Goal: Use online tool/utility

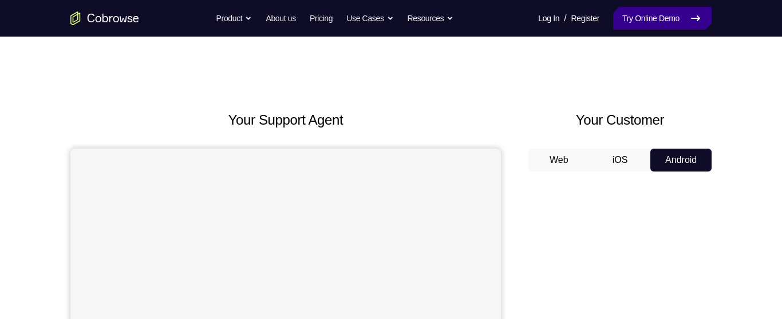
click at [687, 19] on link "Try Online Demo" at bounding box center [662, 18] width 98 height 23
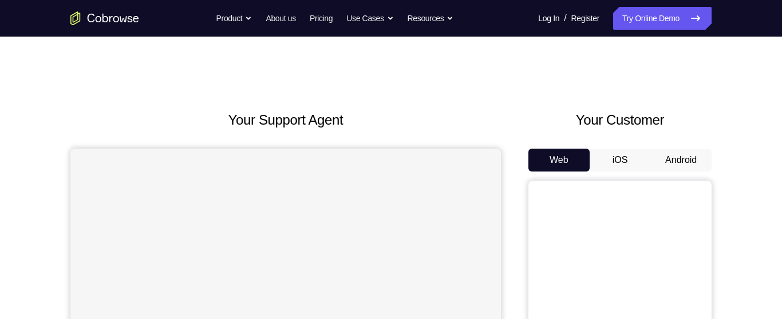
click at [684, 150] on button "Android" at bounding box center [680, 160] width 61 height 23
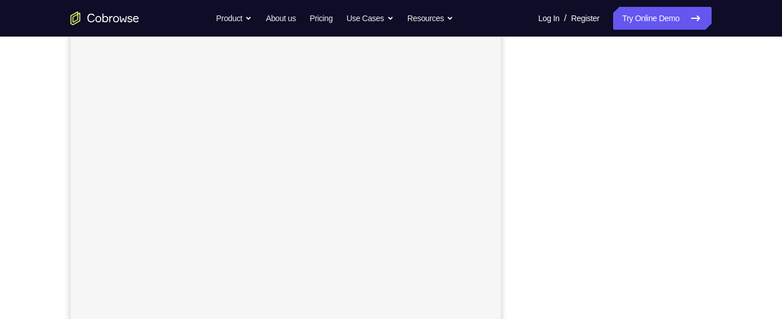
scroll to position [189, 0]
click at [709, 93] on div at bounding box center [619, 168] width 183 height 352
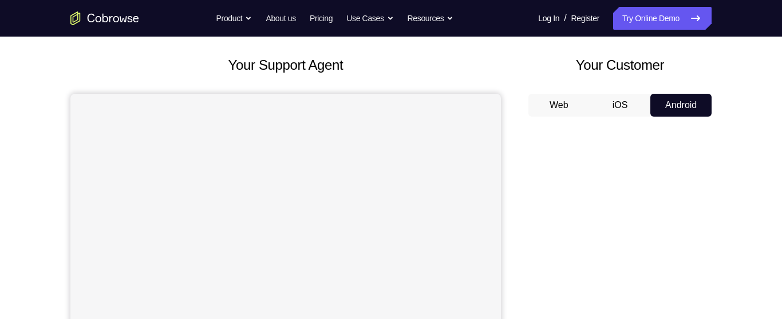
scroll to position [53, 0]
